Goal: Task Accomplishment & Management: Use online tool/utility

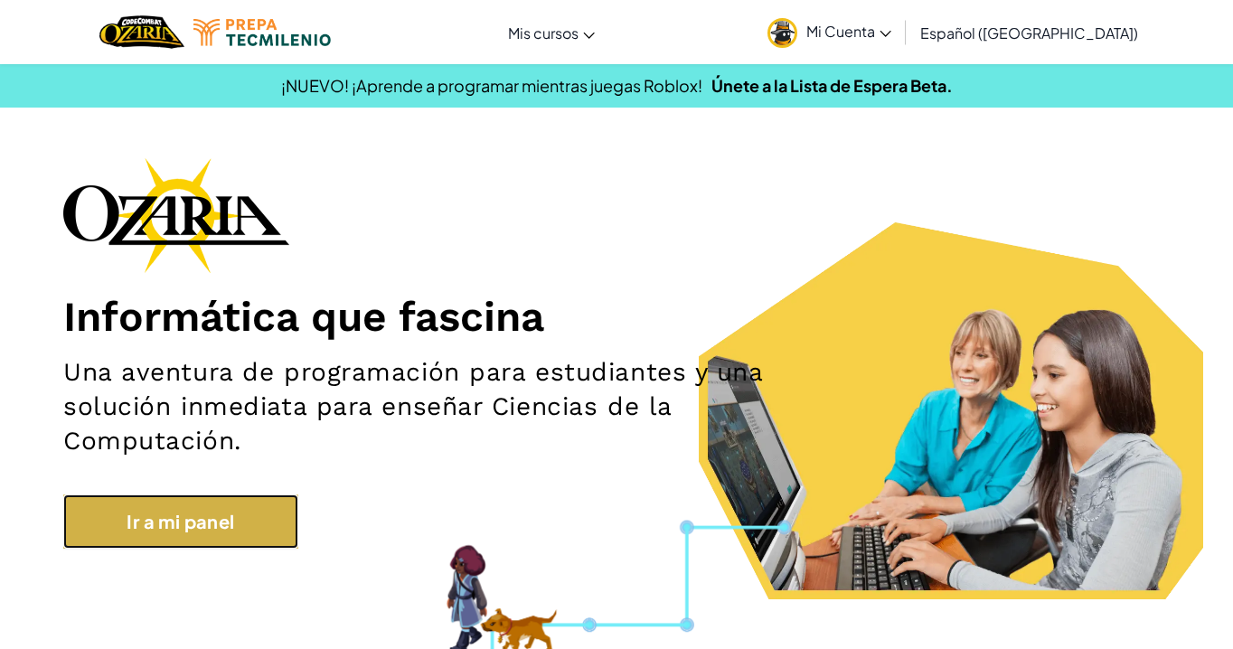
click at [166, 512] on link "Ir a mi panel" at bounding box center [180, 521] width 235 height 54
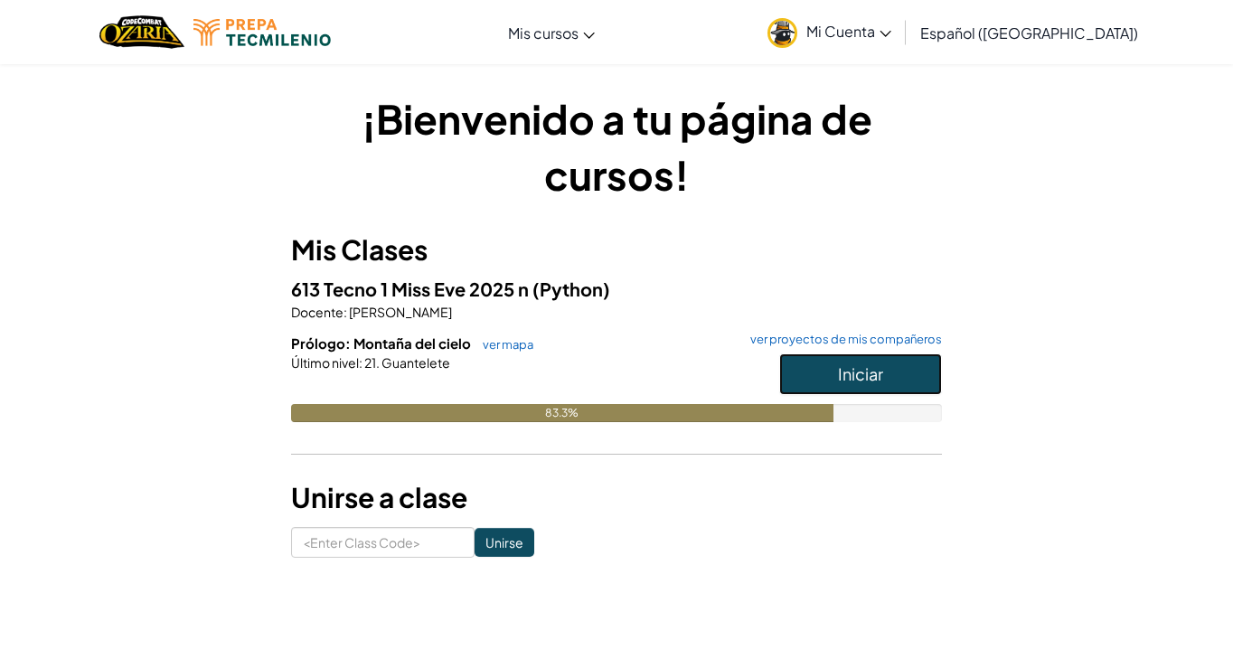
click at [880, 362] on button "Iniciar" at bounding box center [860, 374] width 163 height 42
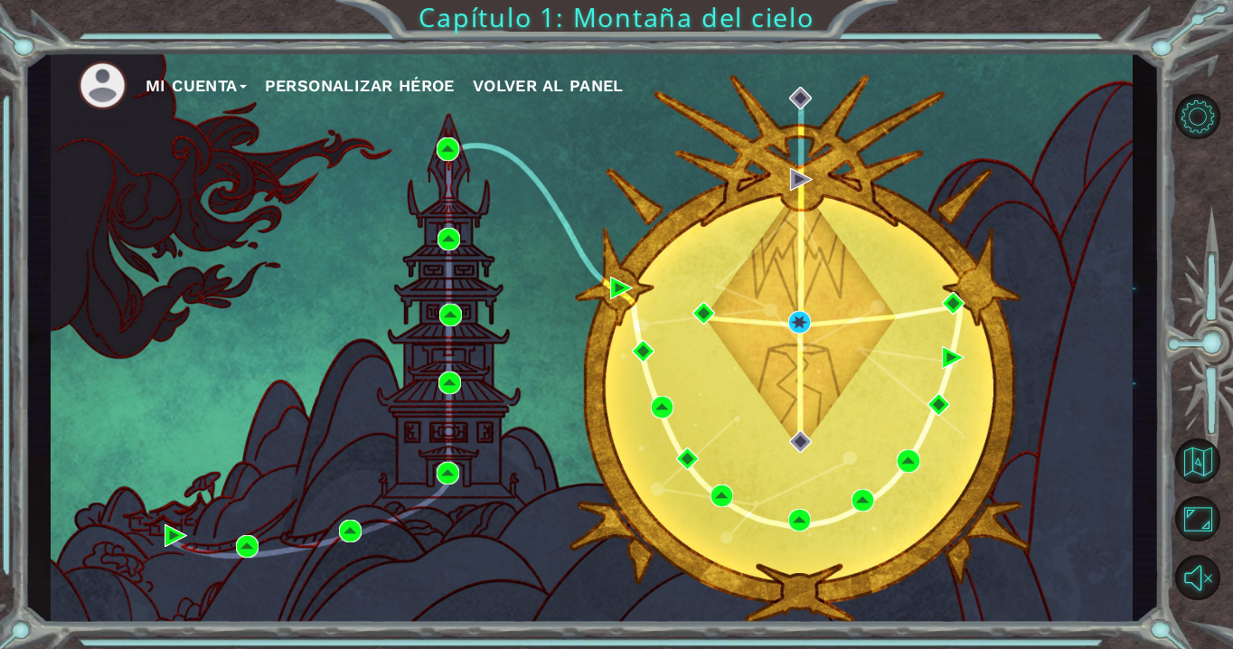
click at [789, 174] on div "Mi Cuenta Personalizar héroe Volver al panel" at bounding box center [592, 337] width 1082 height 571
click at [800, 313] on img at bounding box center [799, 322] width 23 height 23
